Goal: Check status: Check status

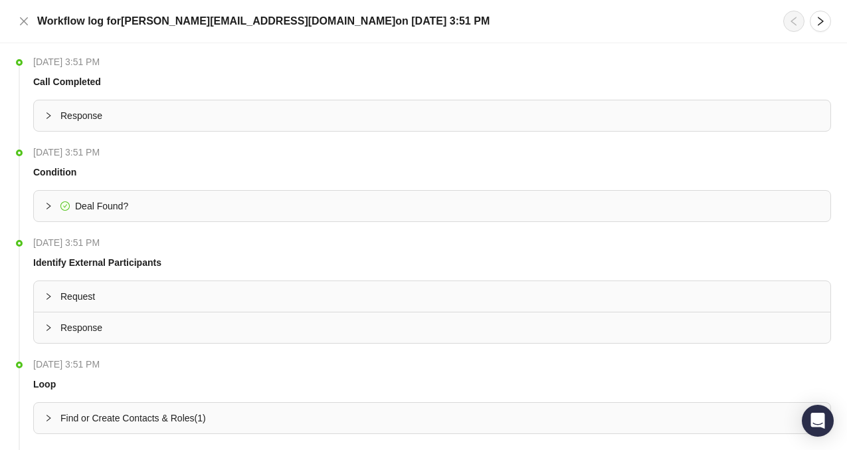
click at [240, 118] on span "Response" at bounding box center [439, 115] width 759 height 15
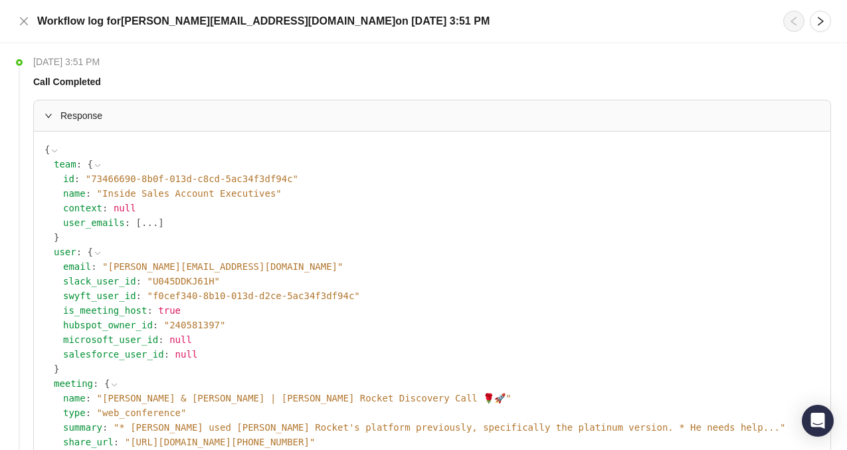
click at [240, 118] on span "Response" at bounding box center [439, 115] width 759 height 15
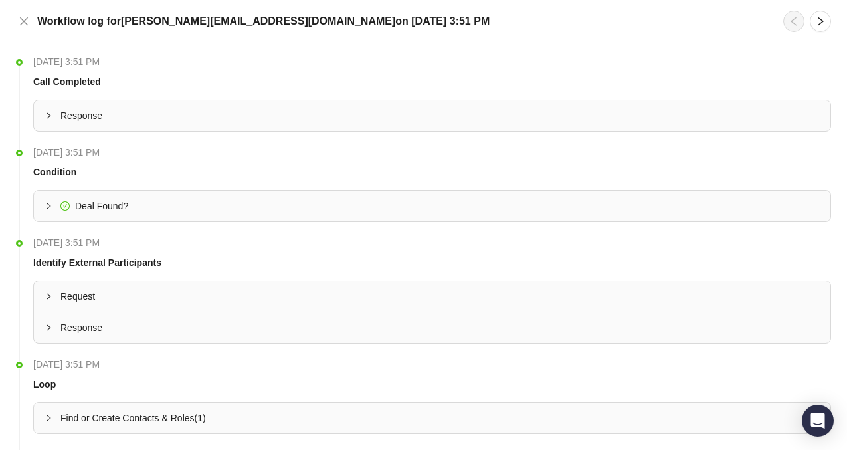
drag, startPoint x: 174, startPoint y: 66, endPoint x: 31, endPoint y: 43, distance: 145.3
click at [31, 43] on div "[DATE] 3:51 PM Call Completed Response { team : { id : " 73466690-8b0f-013d-c8c…" at bounding box center [423, 246] width 847 height 406
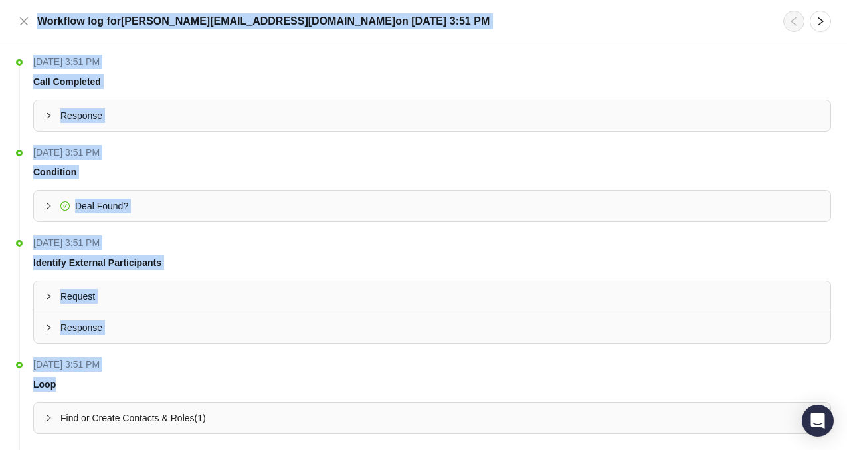
drag, startPoint x: 37, startPoint y: 19, endPoint x: 164, endPoint y: 390, distance: 392.5
click at [168, 390] on div "Workflow log for [PERSON_NAME][EMAIL_ADDRESS][DOMAIN_NAME] [DATE][DATE] 3:51 PM…" at bounding box center [423, 225] width 847 height 450
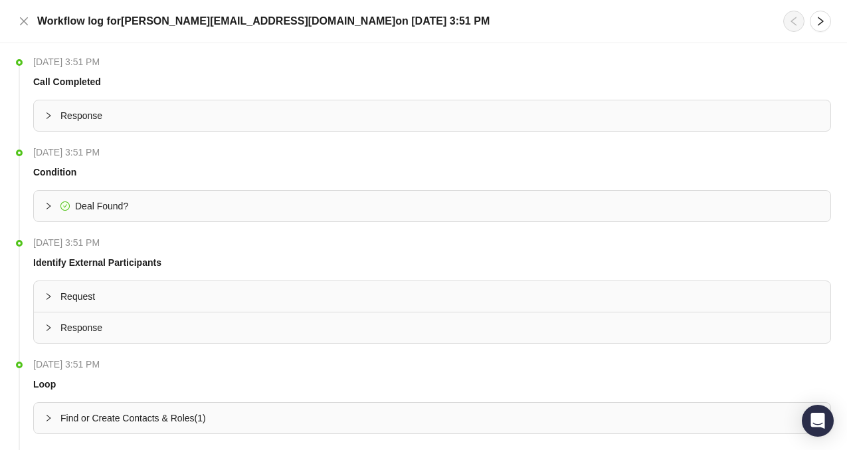
click at [207, 72] on th "[DATE] 3:51 PM" at bounding box center [431, 64] width 797 height 20
click at [21, 21] on icon "close" at bounding box center [24, 21] width 11 height 11
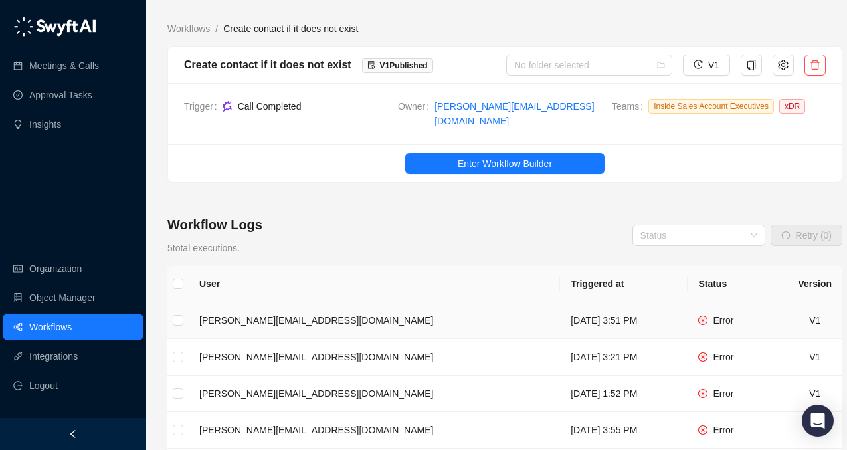
click at [704, 318] on icon "close-circle" at bounding box center [702, 319] width 3 height 3
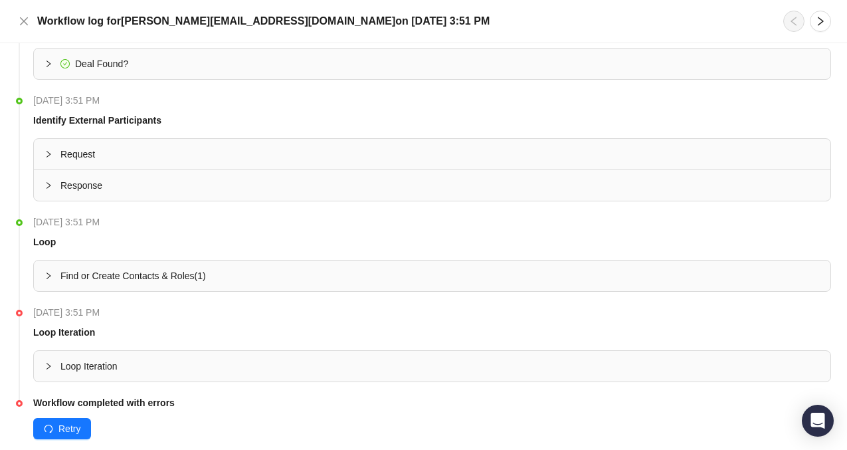
scroll to position [159, 0]
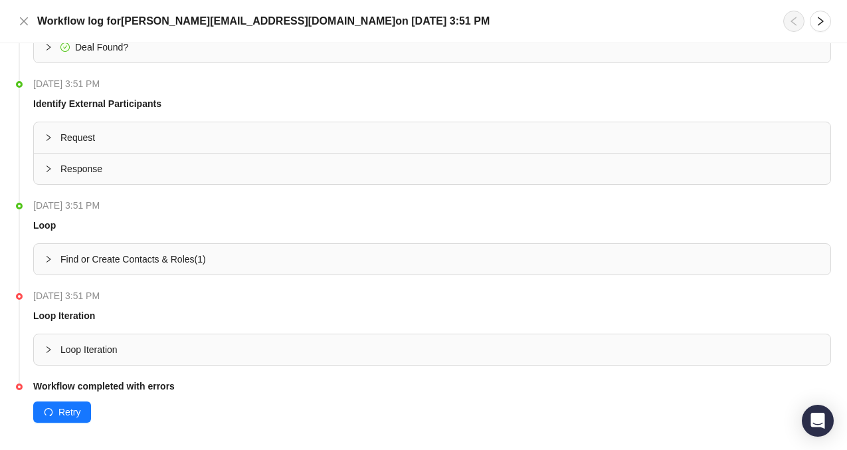
click at [185, 259] on span "Find or Create Contacts & Roles ( 1 )" at bounding box center [132, 259] width 145 height 11
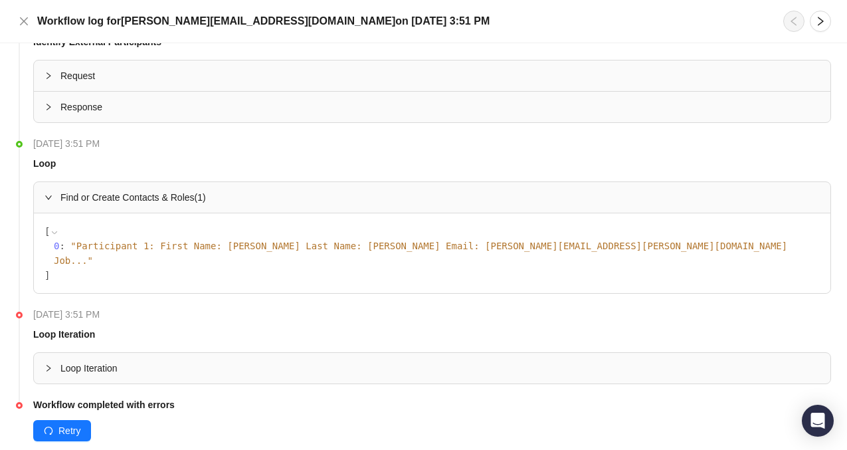
scroll to position [231, 0]
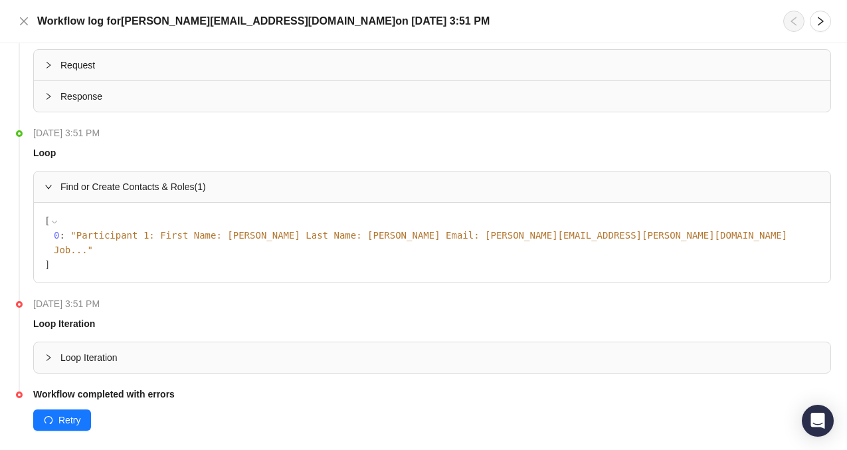
click at [487, 233] on span "" Participant 1: First Name: [PERSON_NAME] Last Name: [PERSON_NAME] Email: [PER…" at bounding box center [420, 242] width 733 height 25
click at [108, 350] on span "Loop Iteration" at bounding box center [439, 357] width 759 height 15
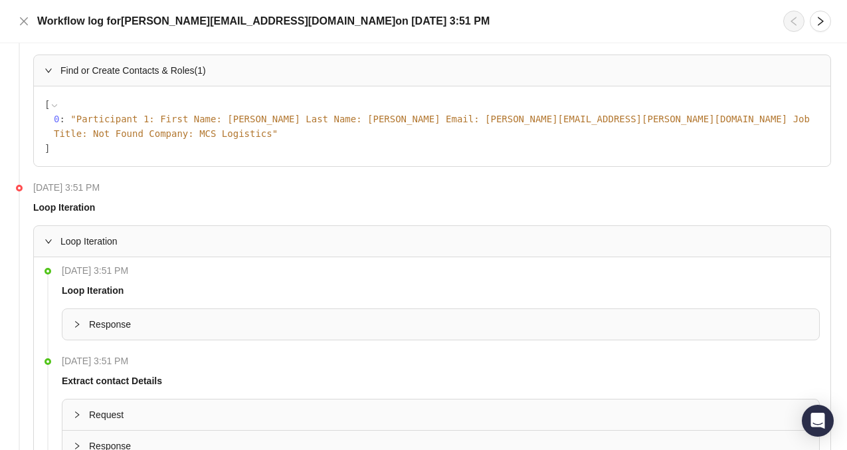
scroll to position [351, 0]
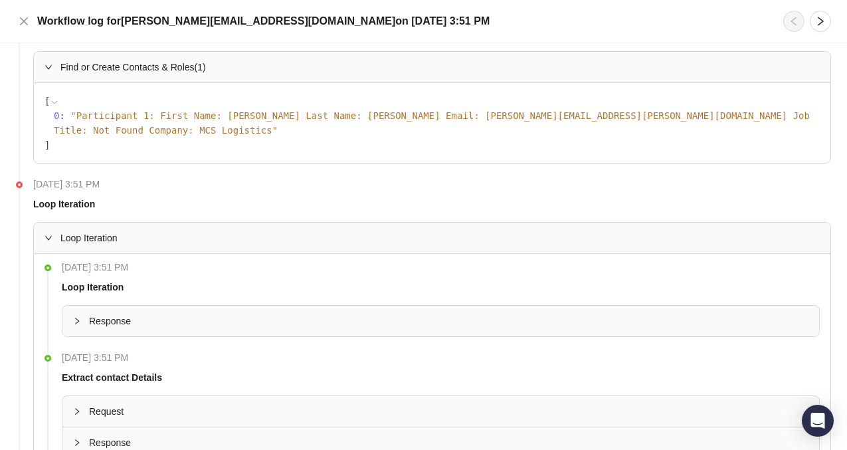
click at [124, 323] on li "[DATE] 3:51 PM Loop Iteration Response" at bounding box center [431, 309] width 775 height 90
click at [115, 313] on span "Response" at bounding box center [448, 320] width 719 height 15
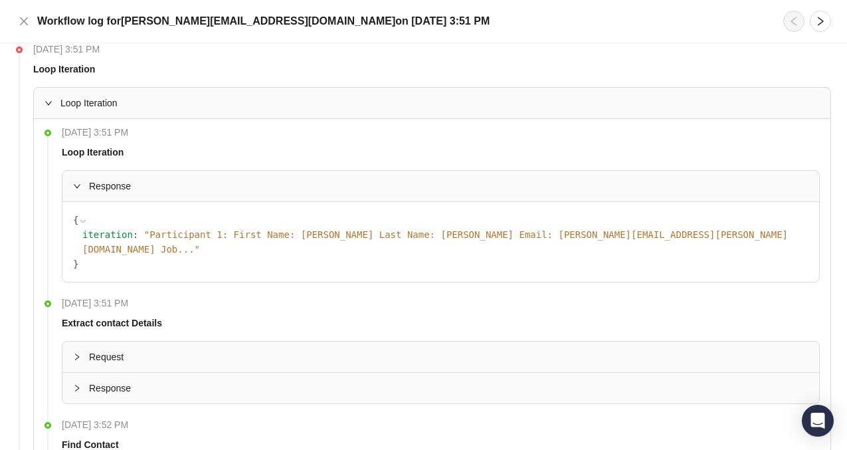
click at [113, 349] on span "Request" at bounding box center [448, 356] width 719 height 15
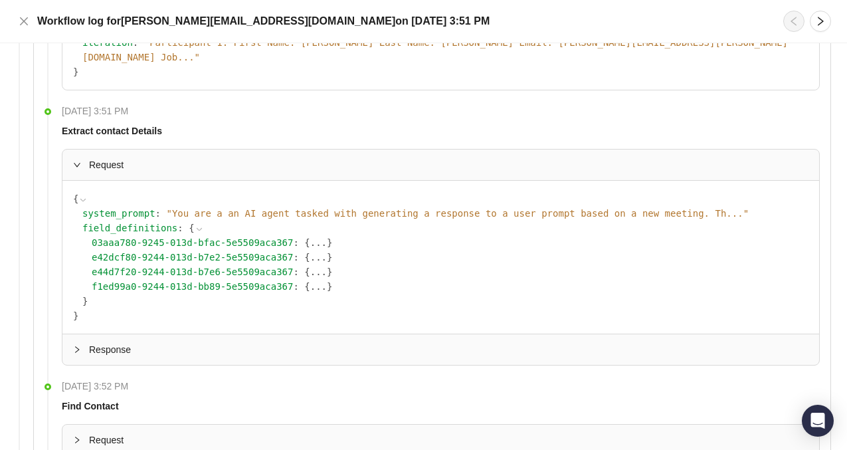
scroll to position [734, 0]
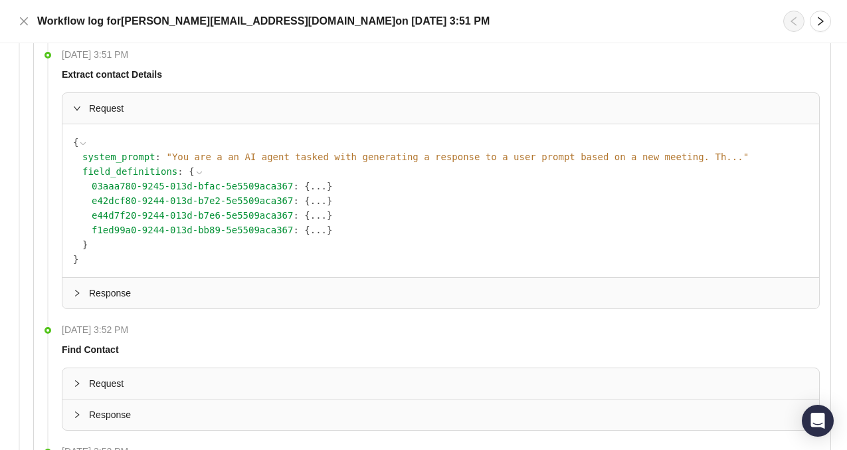
click at [112, 278] on div "Response" at bounding box center [440, 293] width 756 height 31
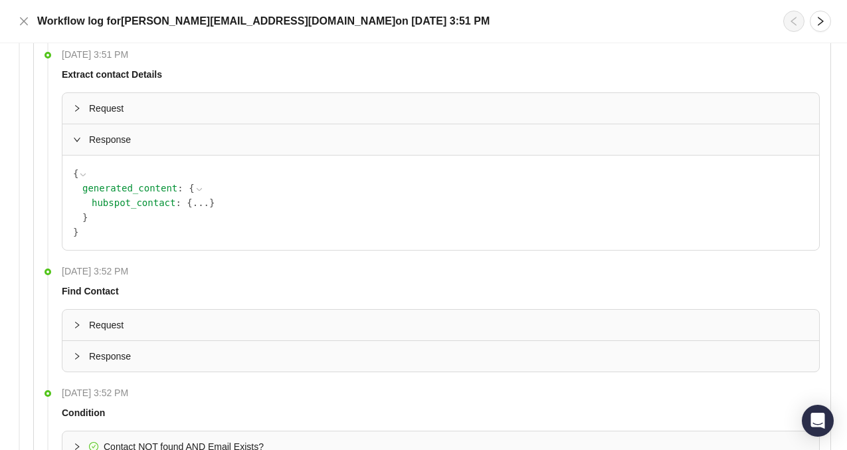
scroll to position [791, 0]
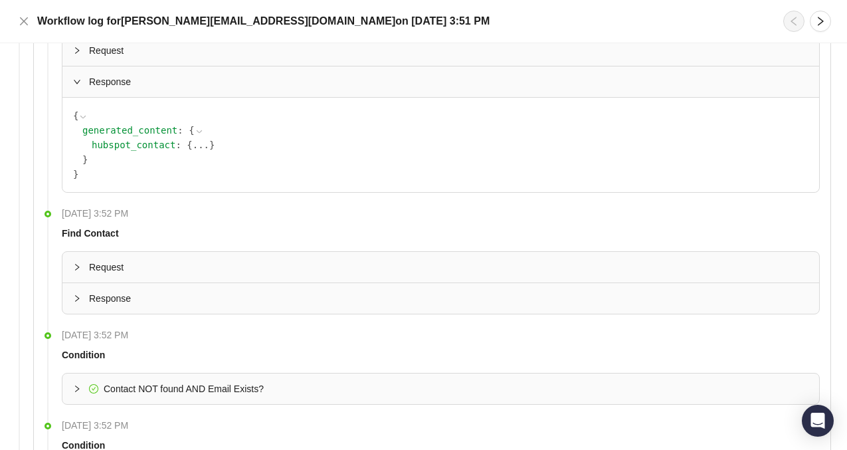
click at [108, 260] on span "Request" at bounding box center [448, 267] width 719 height 15
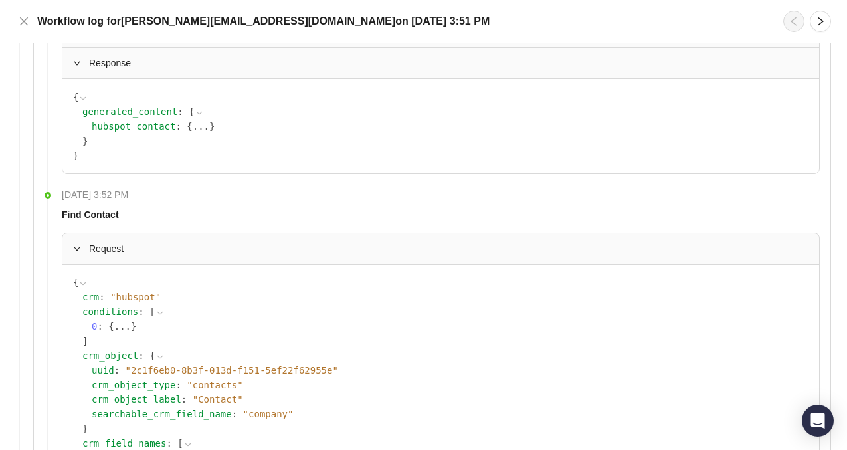
click at [104, 241] on span "Request" at bounding box center [448, 248] width 719 height 15
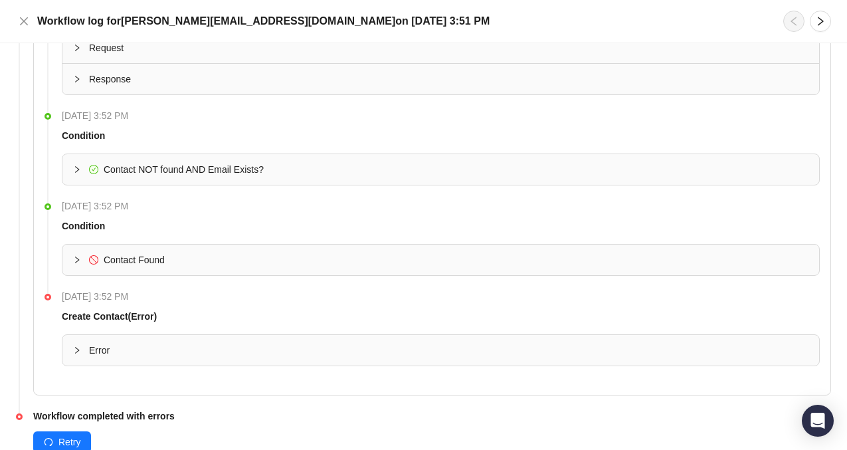
scroll to position [1018, 0]
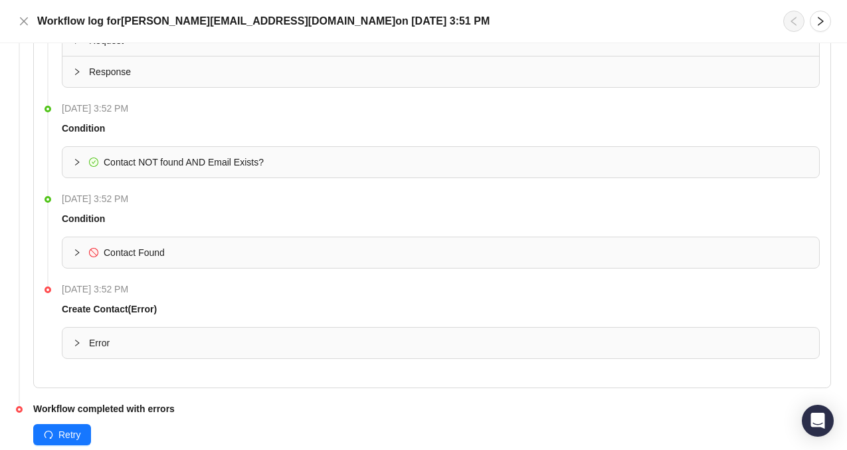
click at [130, 157] on span "Contact NOT found AND Email Exists?" at bounding box center [184, 162] width 160 height 11
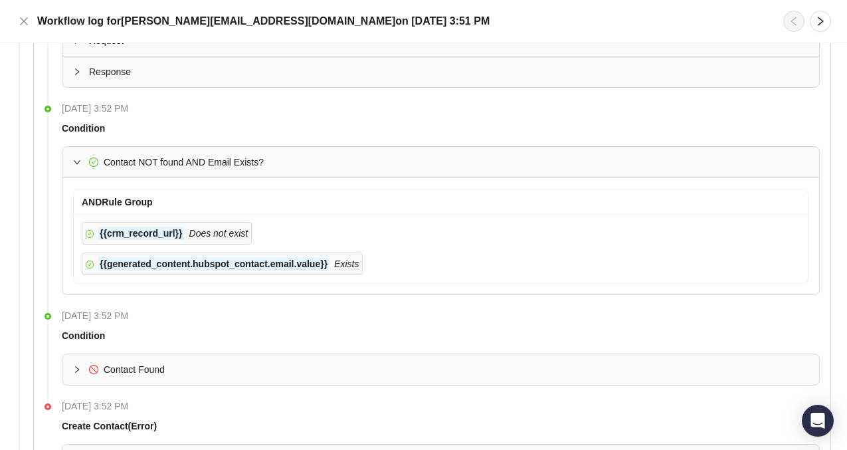
click at [131, 157] on span "Contact NOT found AND Email Exists?" at bounding box center [184, 162] width 160 height 11
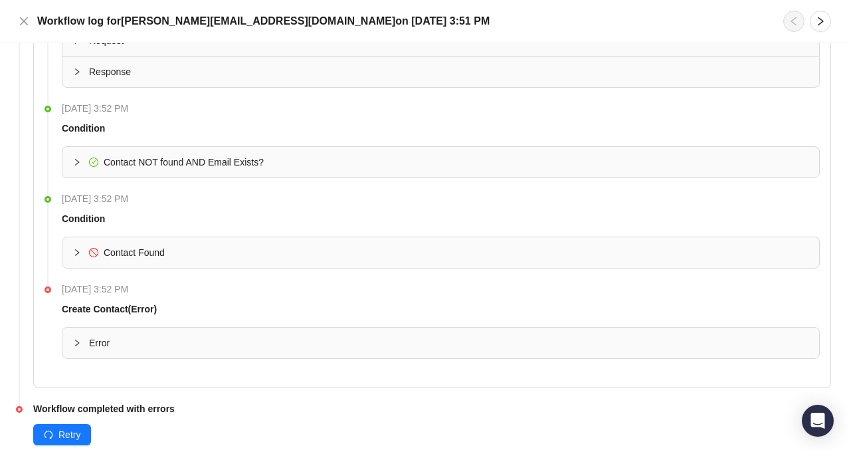
click at [123, 247] on span "Contact Found" at bounding box center [134, 252] width 61 height 11
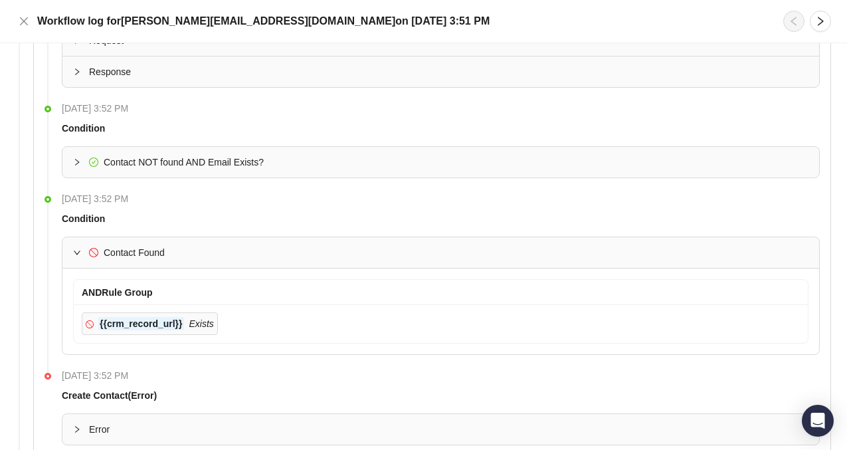
click at [123, 247] on span "Contact Found" at bounding box center [134, 252] width 61 height 11
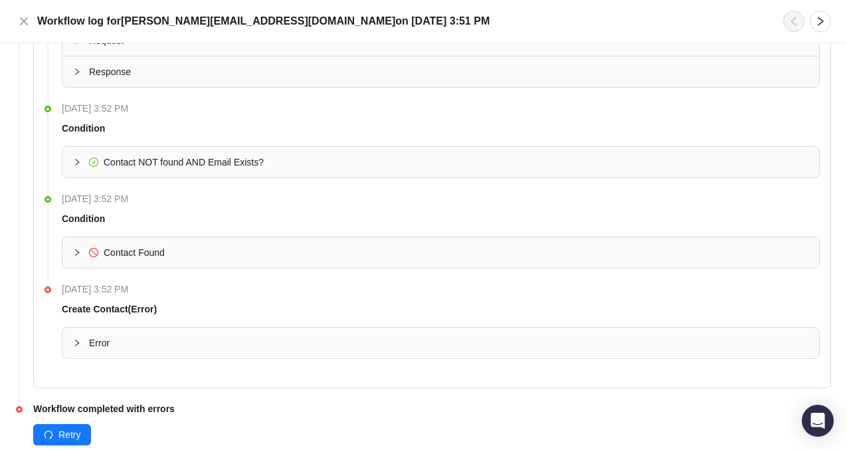
click at [153, 155] on div "Contact NOT found AND Email Exists?" at bounding box center [184, 162] width 160 height 15
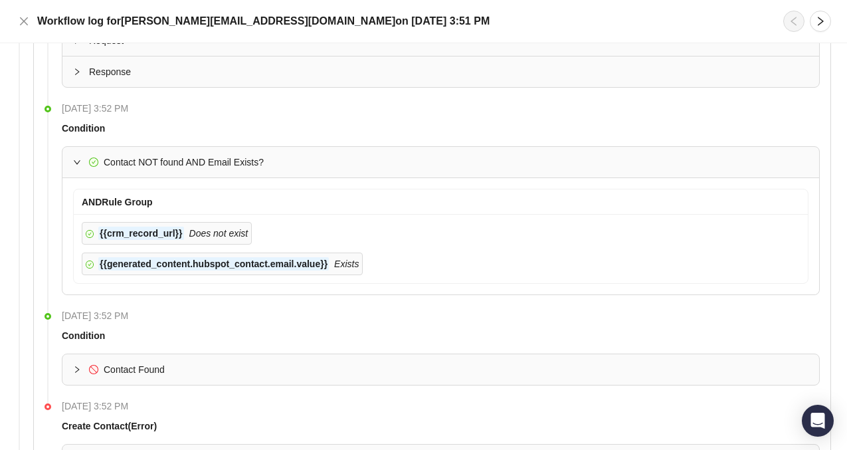
click at [133, 364] on span "Contact Found" at bounding box center [134, 369] width 61 height 11
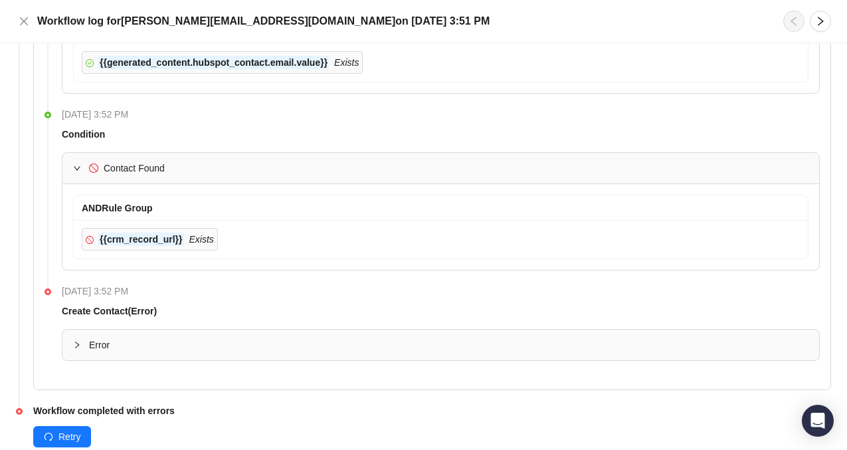
scroll to position [1221, 0]
